Goal: Task Accomplishment & Management: Use online tool/utility

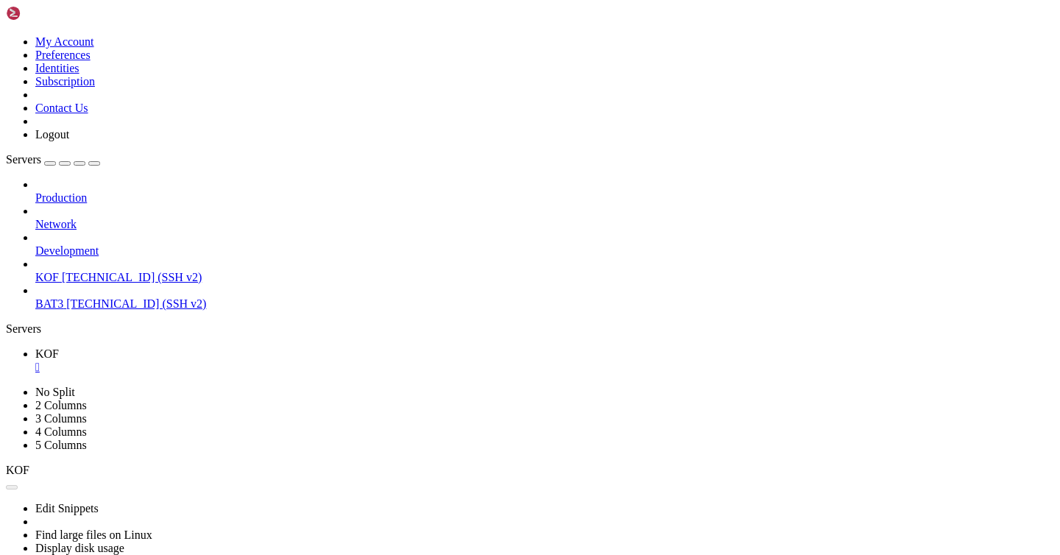
scroll to position [674, 0]
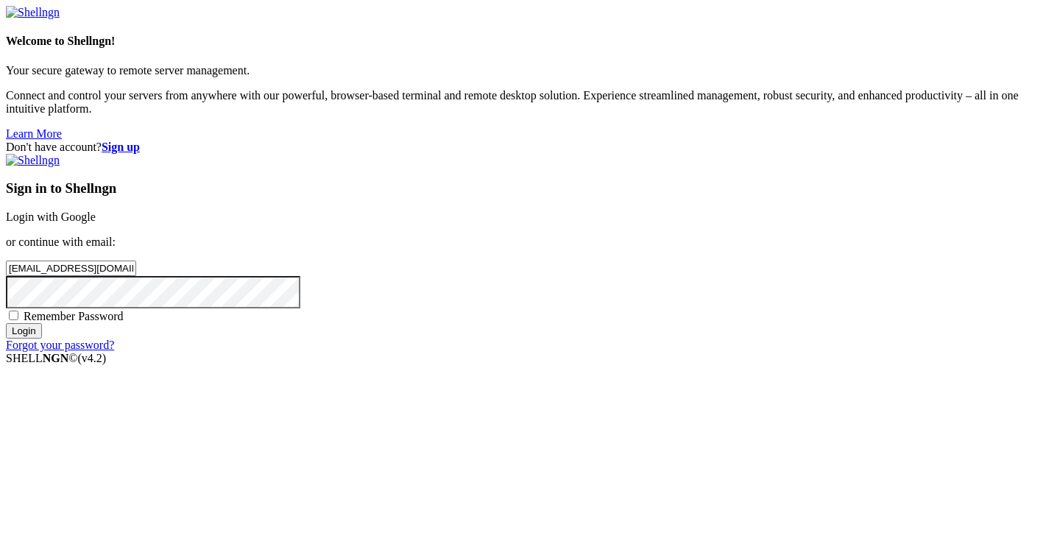
click at [42, 339] on input "Login" at bounding box center [24, 330] width 36 height 15
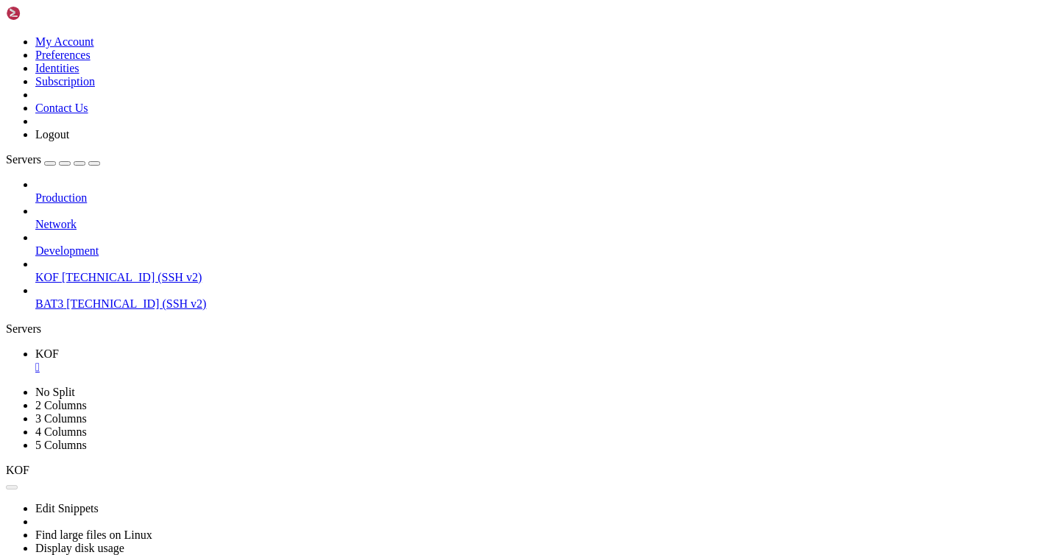
scroll to position [674, 0]
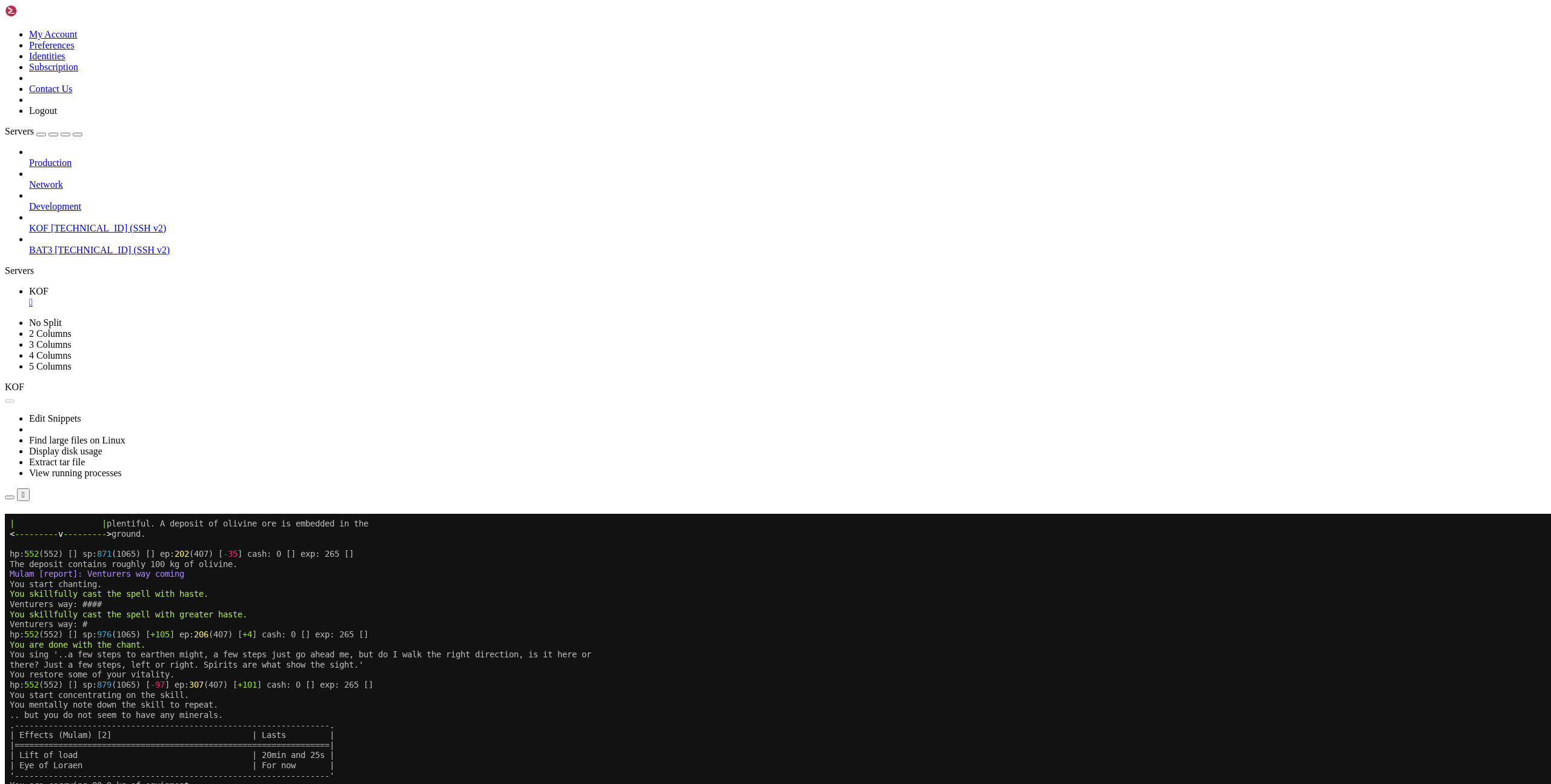
scroll to position [242, 0]
click at [53, 456] on button "Reconnect" at bounding box center [29, 531] width 49 height 12
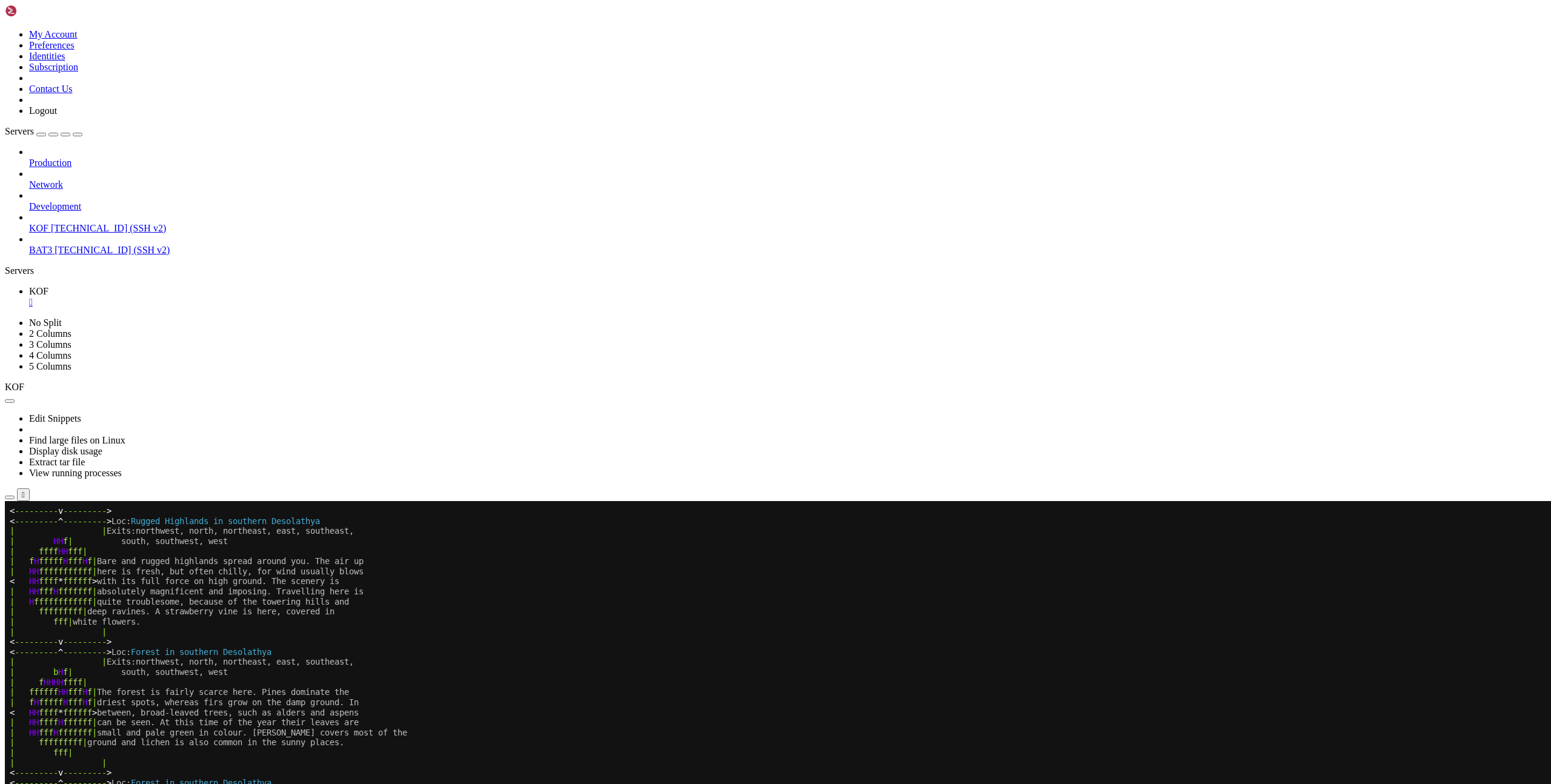
scroll to position [292, 0]
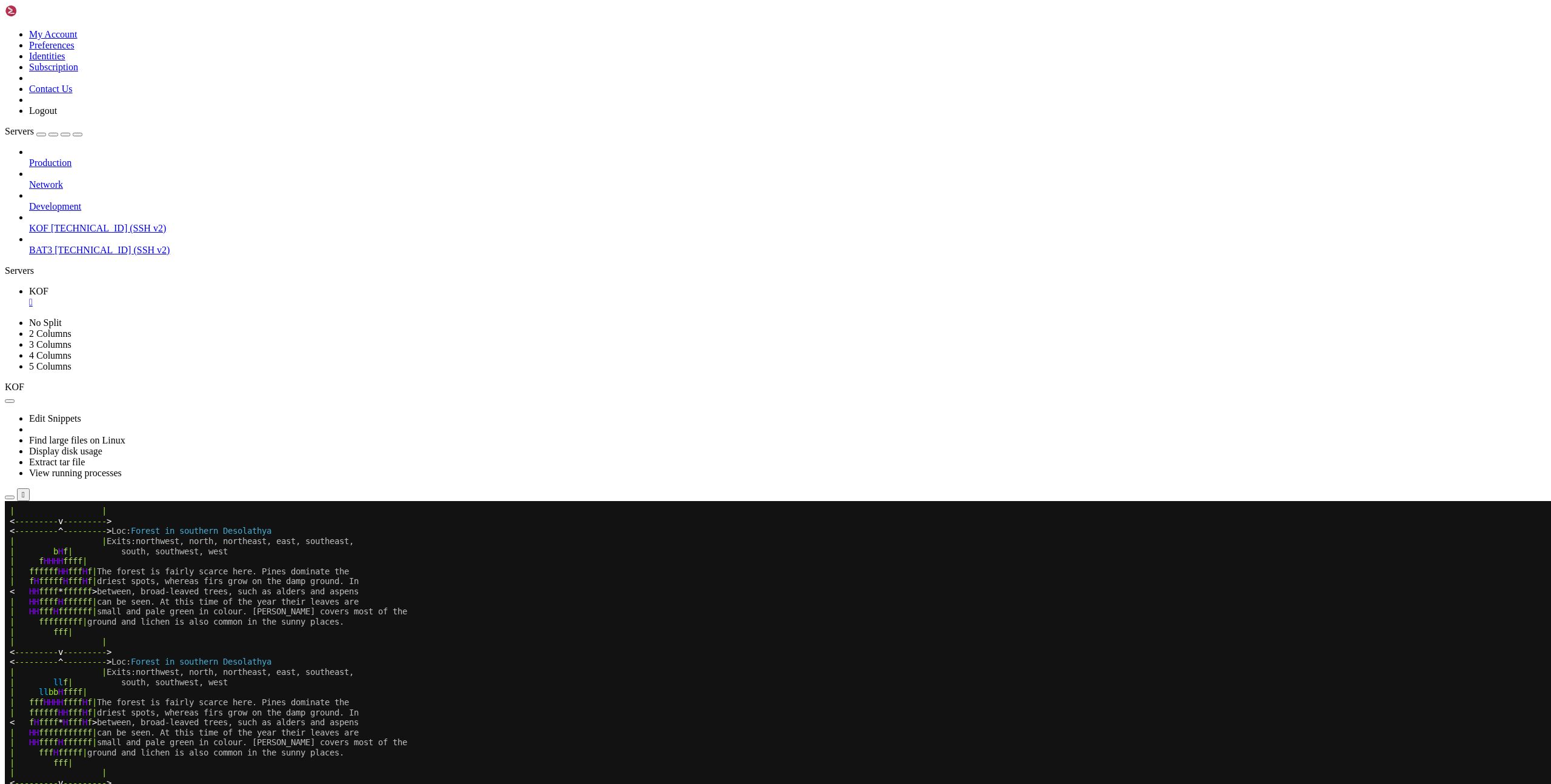
scroll to position [292, 0]
